Goal: Information Seeking & Learning: Learn about a topic

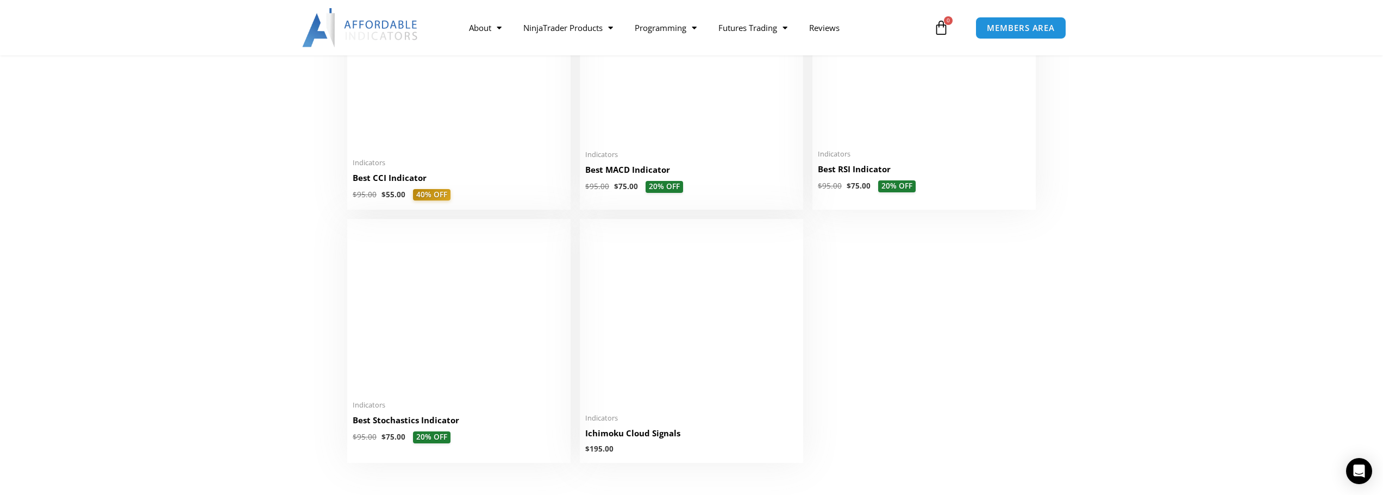
scroll to position [2391, 0]
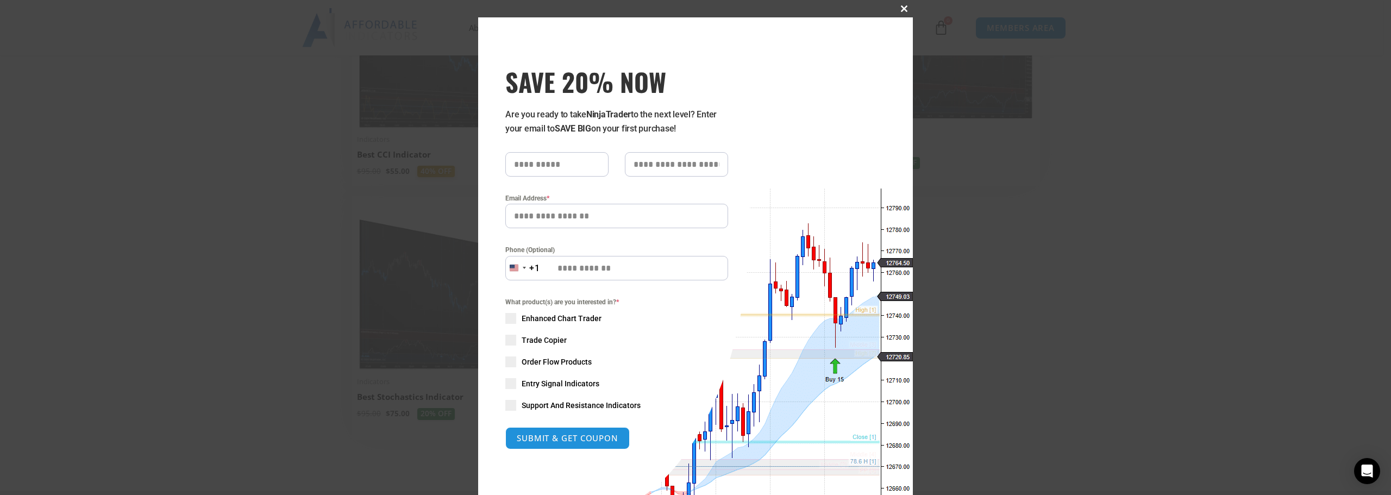
click at [817, 11] on span at bounding box center [903, 8] width 17 height 7
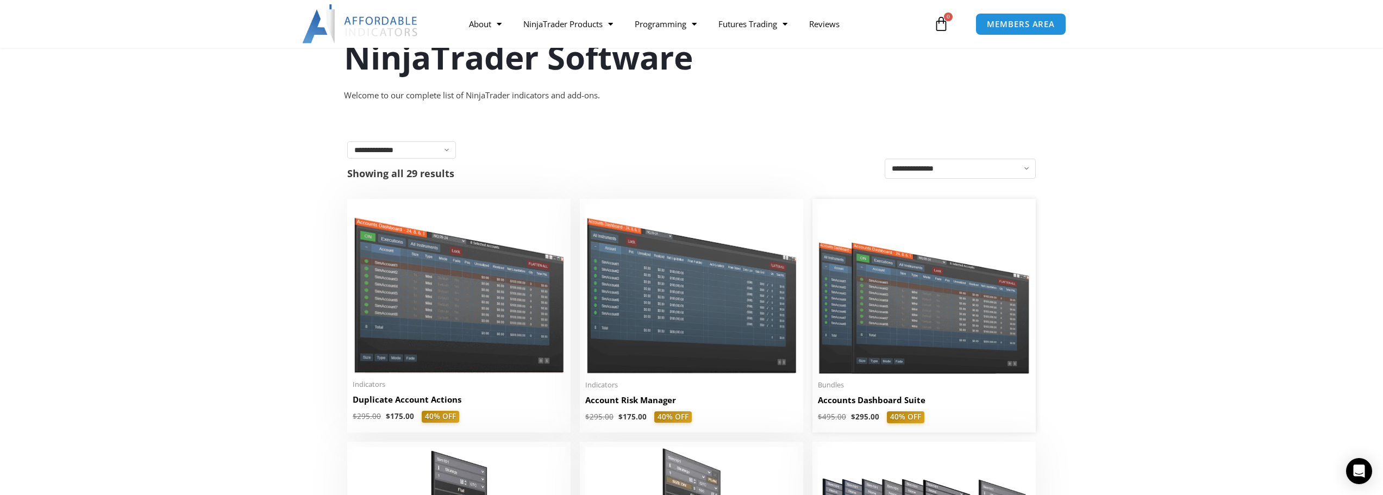
scroll to position [0, 0]
